Goal: Task Accomplishment & Management: Manage account settings

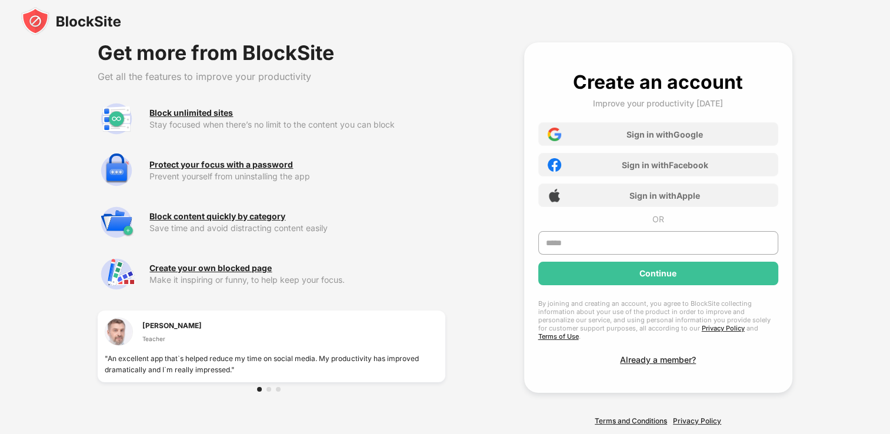
click at [58, 17] on img at bounding box center [71, 21] width 100 height 28
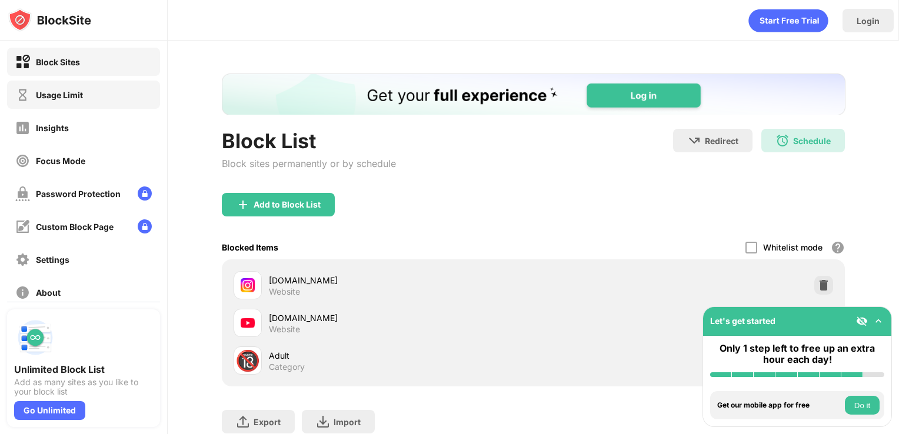
click at [61, 92] on div "Usage Limit" at bounding box center [59, 95] width 47 height 10
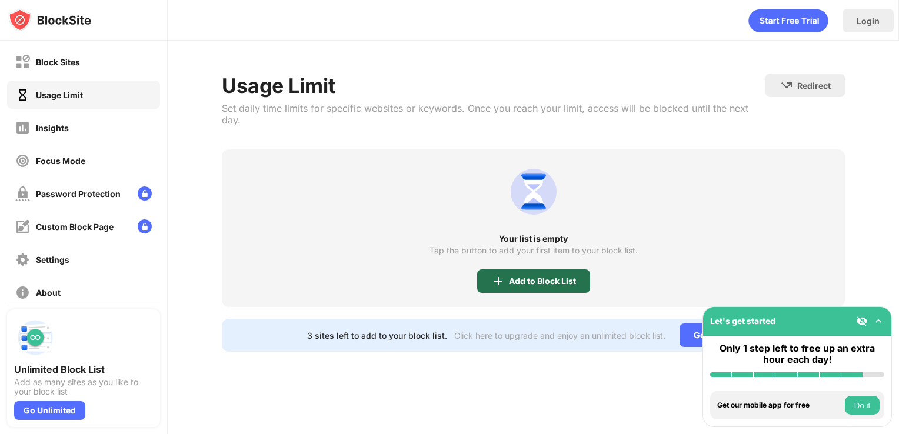
click at [551, 274] on div "Add to Block List" at bounding box center [533, 281] width 113 height 24
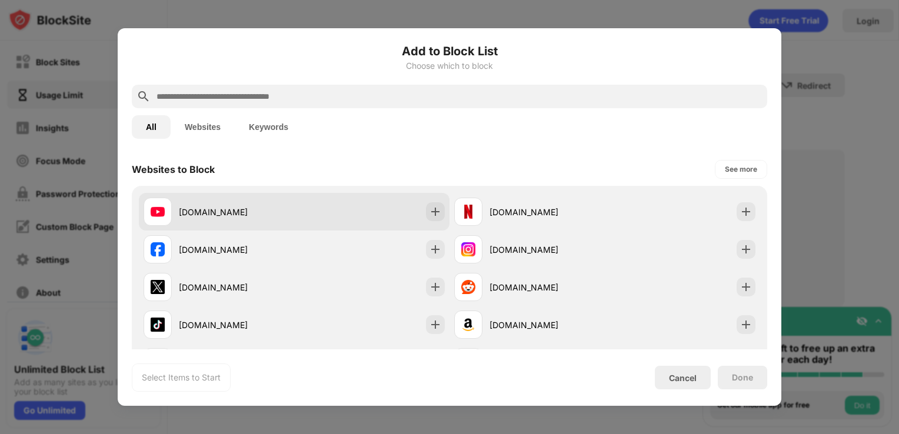
click at [278, 212] on div "youtube.com" at bounding box center [236, 212] width 115 height 12
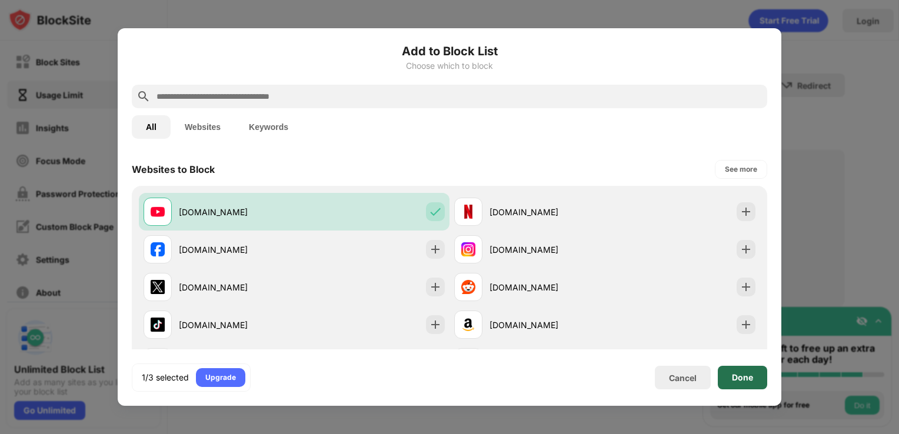
click at [739, 380] on div "Done" at bounding box center [742, 377] width 21 height 9
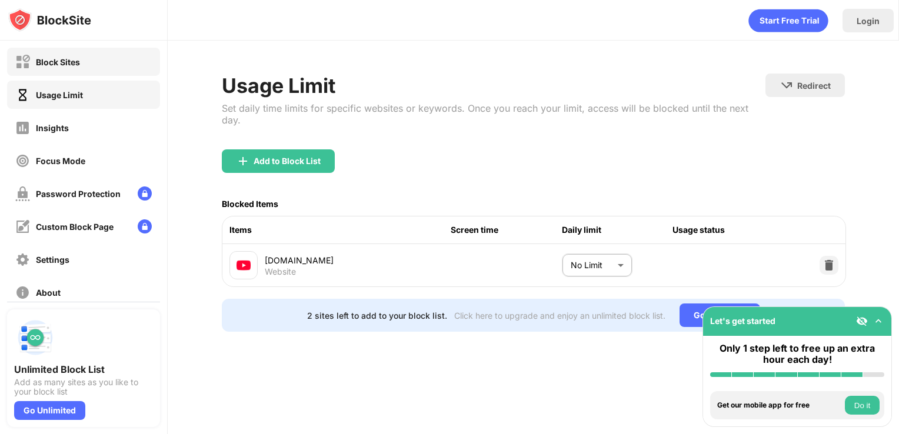
click at [105, 62] on div "Block Sites" at bounding box center [83, 62] width 153 height 28
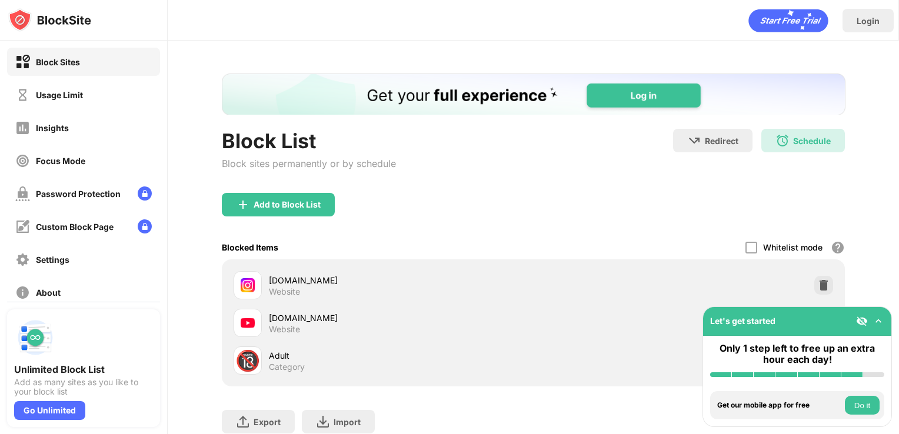
click at [822, 266] on div "instagram.com Website" at bounding box center [533, 285] width 609 height 38
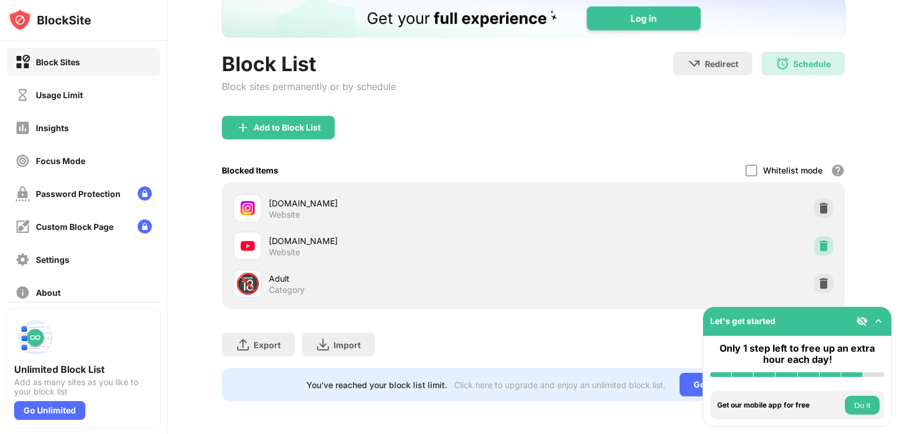
click at [818, 240] on img at bounding box center [824, 246] width 12 height 12
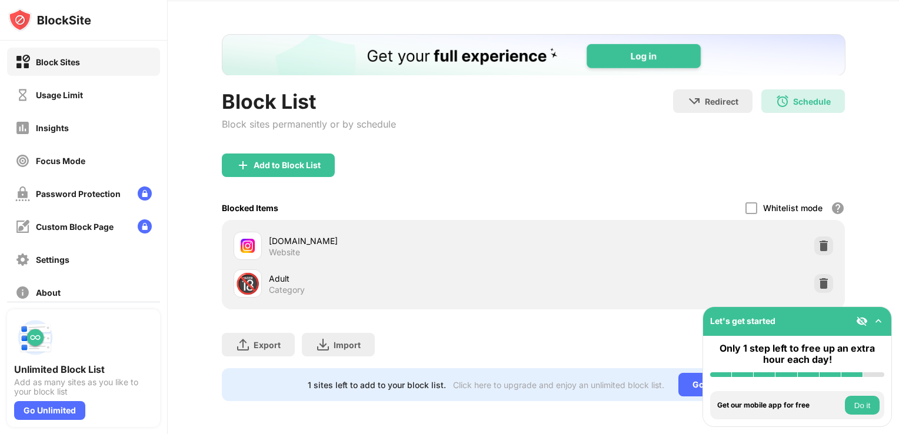
scroll to position [47, 9]
click at [50, 100] on div "Usage Limit" at bounding box center [49, 95] width 68 height 15
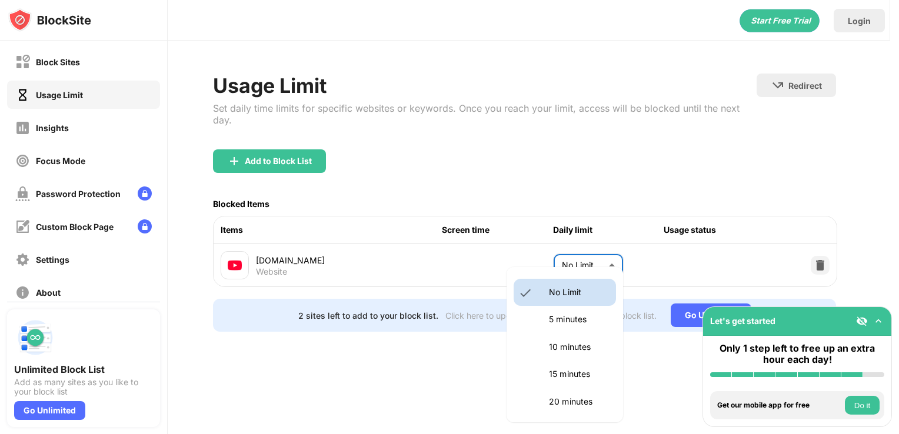
click at [602, 258] on body "Block Sites Usage Limit Insights Focus Mode Password Protection Custom Block Pa…" at bounding box center [449, 217] width 899 height 434
click at [576, 368] on p "15 minutes" at bounding box center [579, 374] width 60 height 13
type input "**"
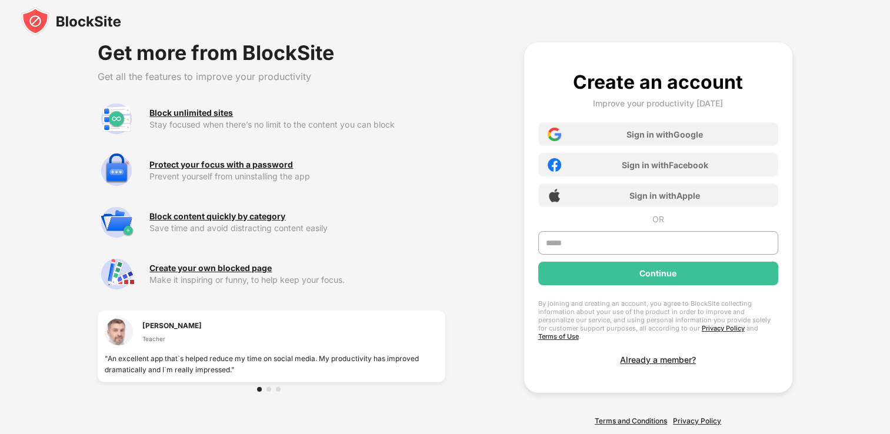
click at [51, 17] on img at bounding box center [71, 21] width 100 height 28
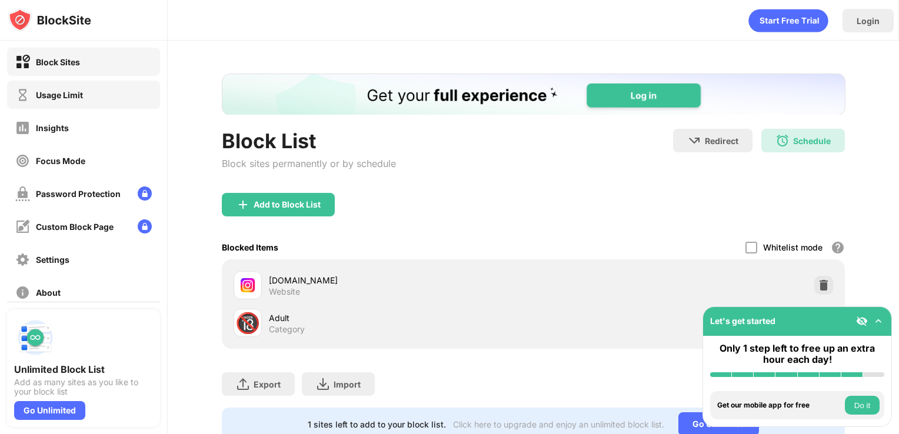
click at [101, 104] on div "Usage Limit" at bounding box center [83, 95] width 153 height 28
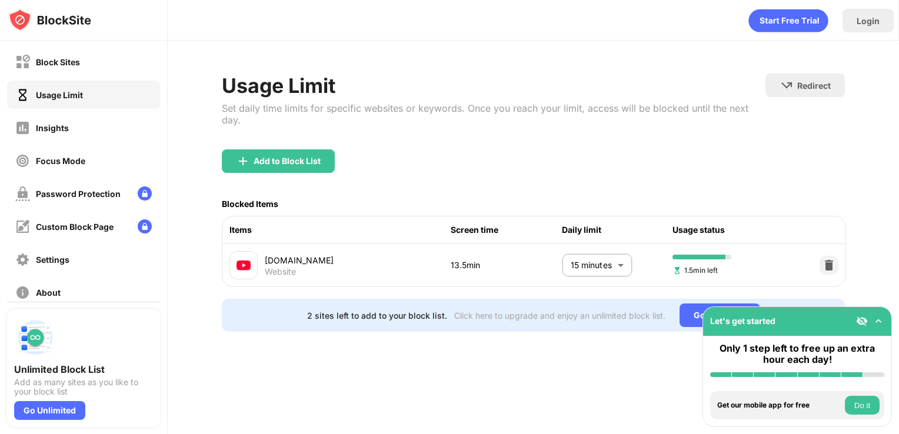
click at [601, 250] on body "Block Sites Usage Limit Insights Focus Mode Password Protection Custom Block Pa…" at bounding box center [449, 217] width 899 height 434
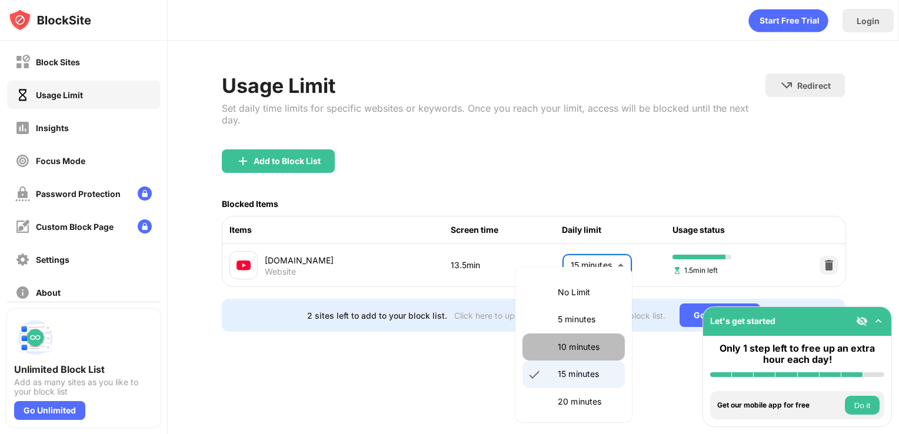
click at [573, 358] on li "10 minutes" at bounding box center [573, 347] width 102 height 27
type input "**"
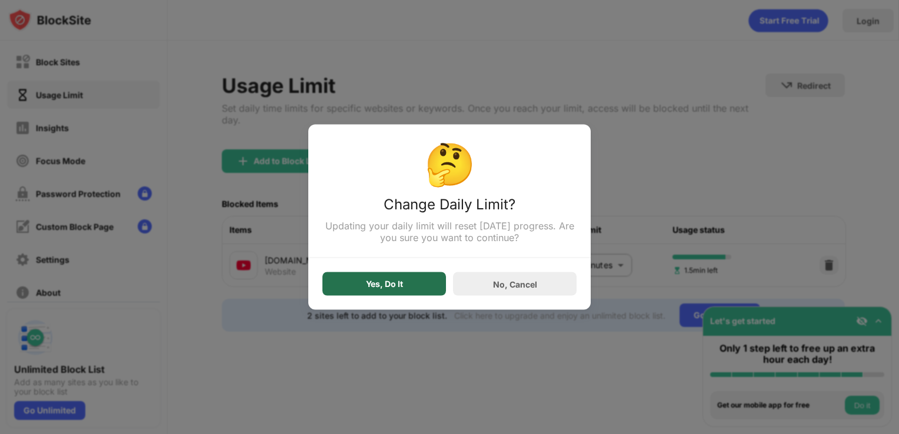
click at [402, 294] on div "Yes, Do It" at bounding box center [384, 284] width 124 height 24
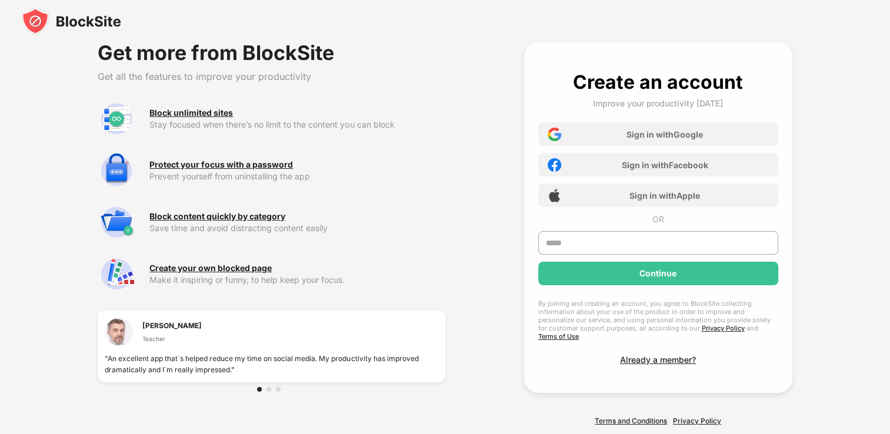
click at [104, 26] on img at bounding box center [71, 21] width 100 height 28
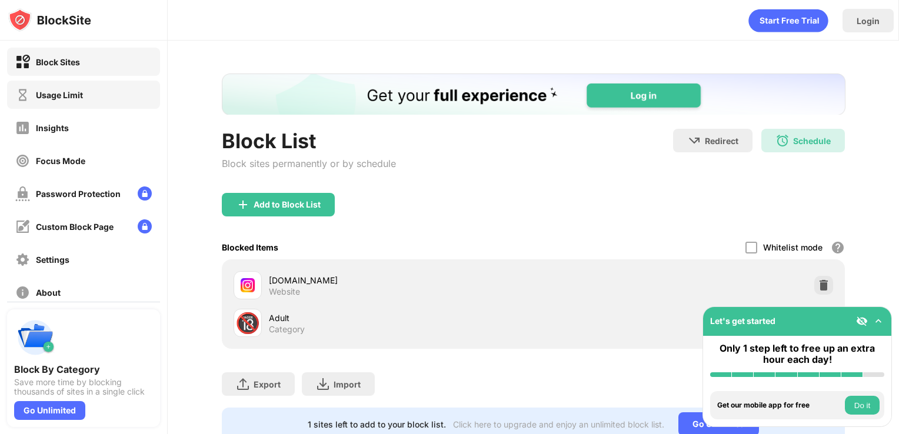
click at [82, 84] on div "Usage Limit" at bounding box center [83, 95] width 153 height 28
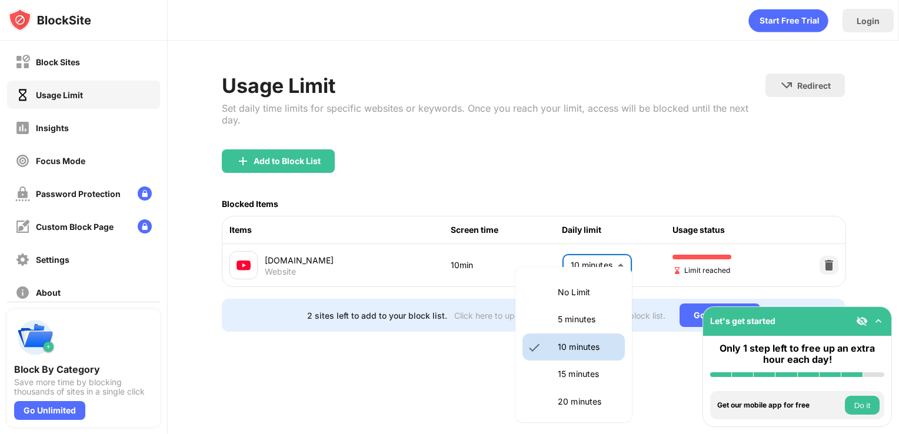
click at [606, 251] on body "Block Sites Usage Limit Insights Focus Mode Password Protection Custom Block Pa…" at bounding box center [449, 217] width 899 height 434
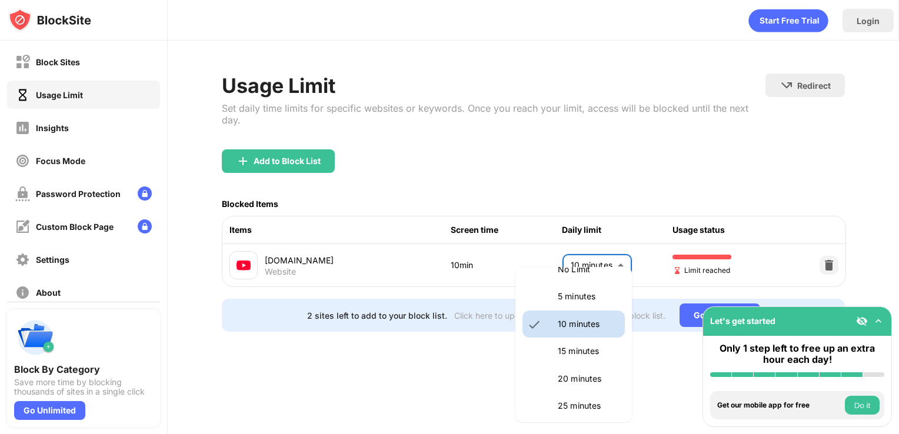
scroll to position [22, 0]
click at [544, 349] on li "15 minutes" at bounding box center [573, 351] width 102 height 27
type input "**"
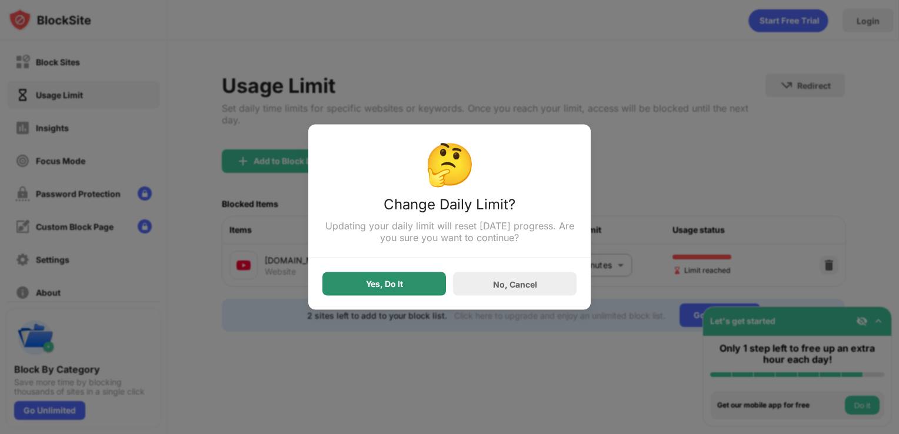
click at [435, 291] on div "Yes, Do It" at bounding box center [384, 284] width 124 height 24
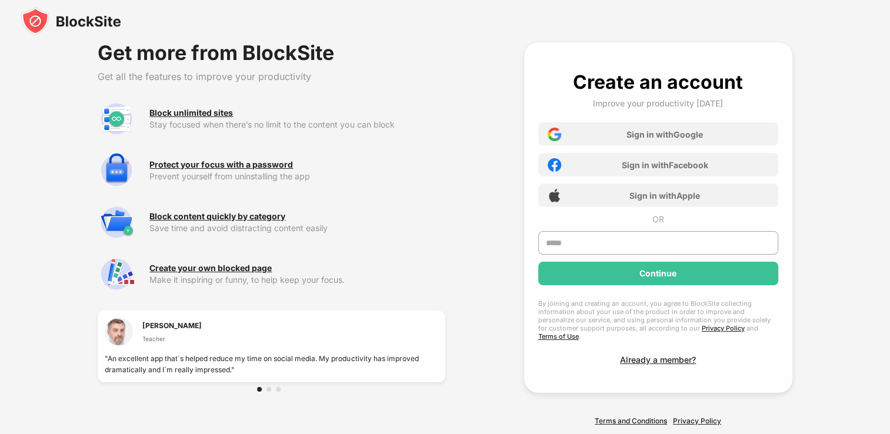
click at [84, 18] on img at bounding box center [71, 21] width 100 height 28
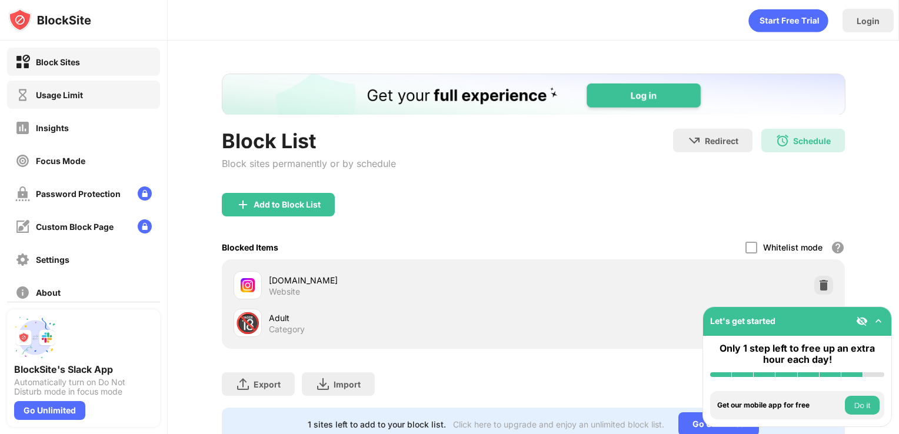
click at [94, 89] on div "Usage Limit" at bounding box center [83, 95] width 153 height 28
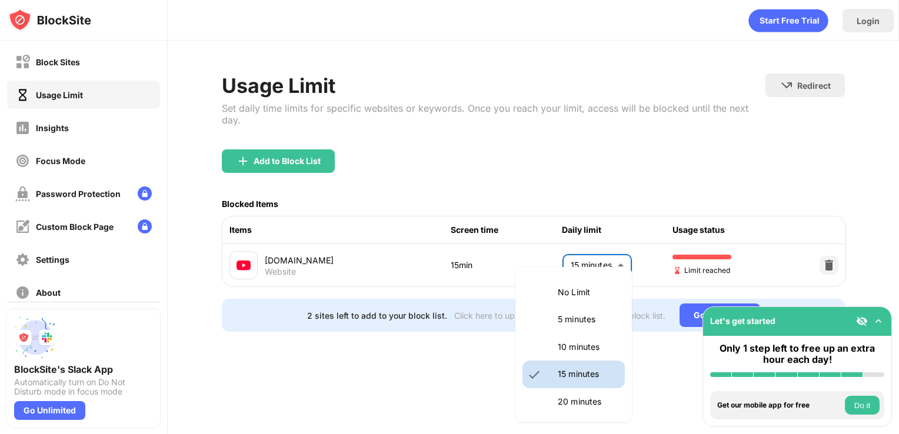
click at [586, 252] on body "Block Sites Usage Limit Insights Focus Mode Password Protection Custom Block Pa…" at bounding box center [449, 217] width 899 height 434
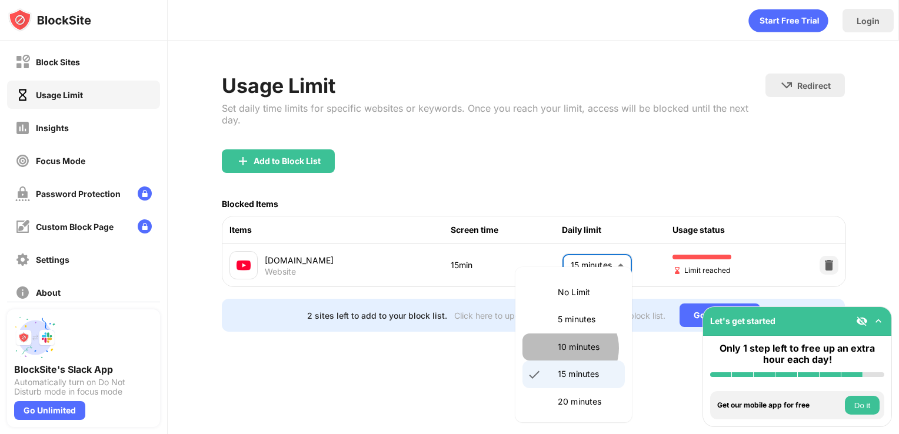
click at [568, 348] on p "10 minutes" at bounding box center [588, 347] width 60 height 13
type input "**"
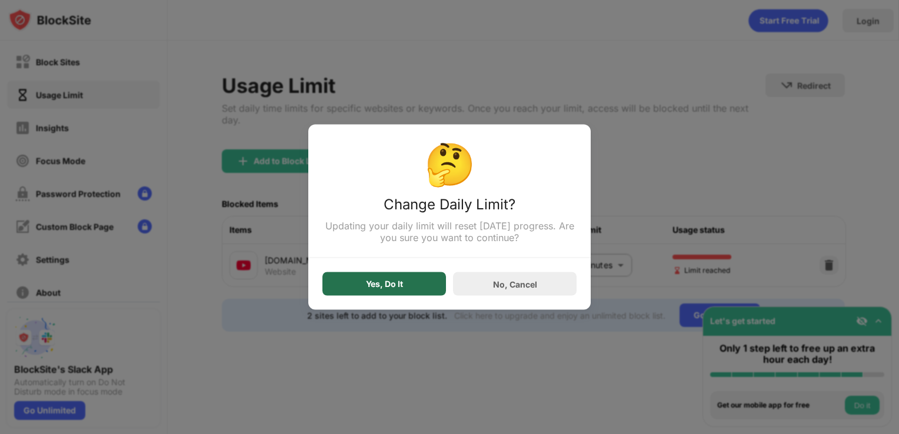
click at [432, 286] on div "Yes, Do It" at bounding box center [384, 284] width 124 height 24
